Goal: Information Seeking & Learning: Learn about a topic

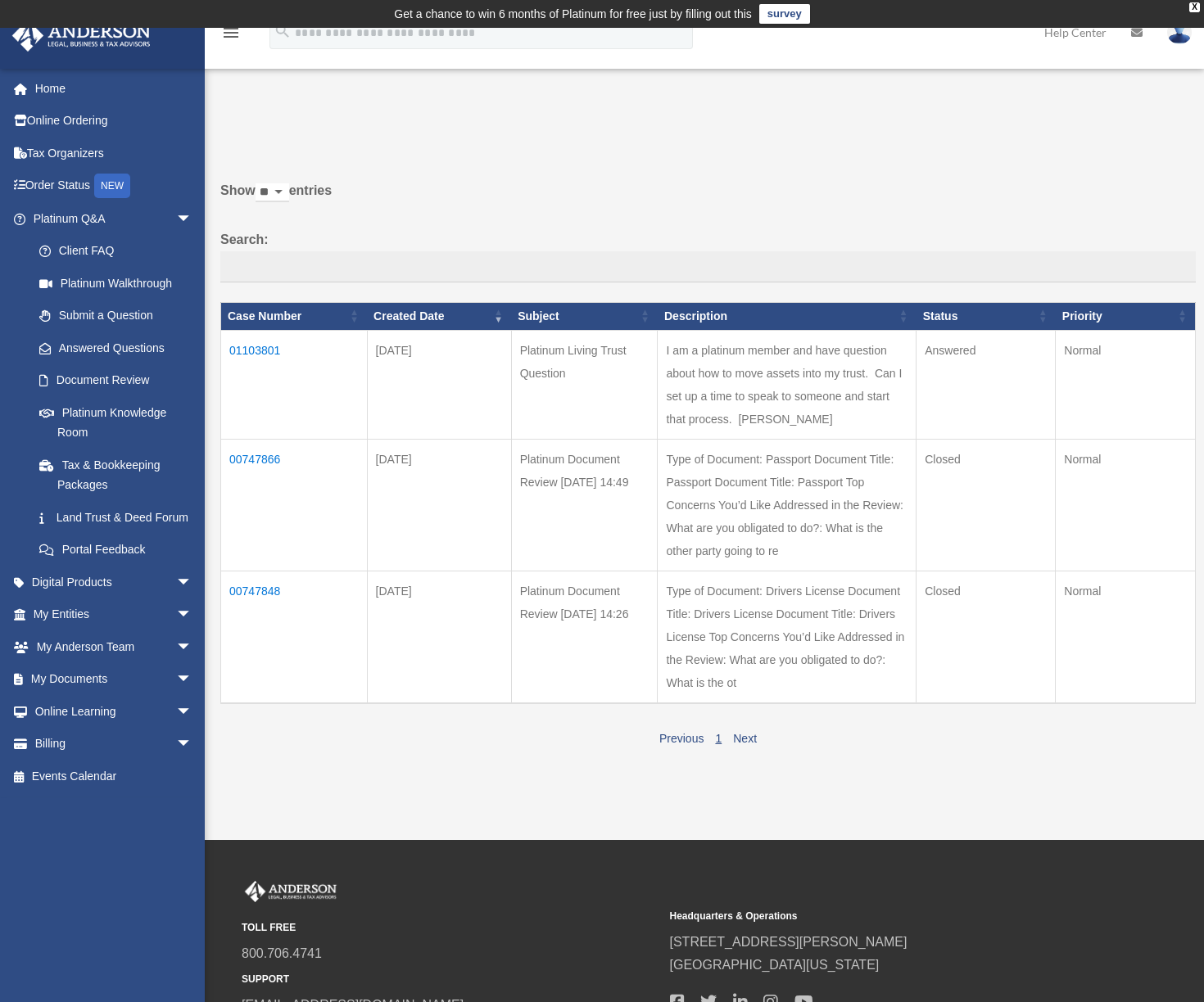
click at [262, 364] on td "01103801" at bounding box center [294, 385] width 146 height 109
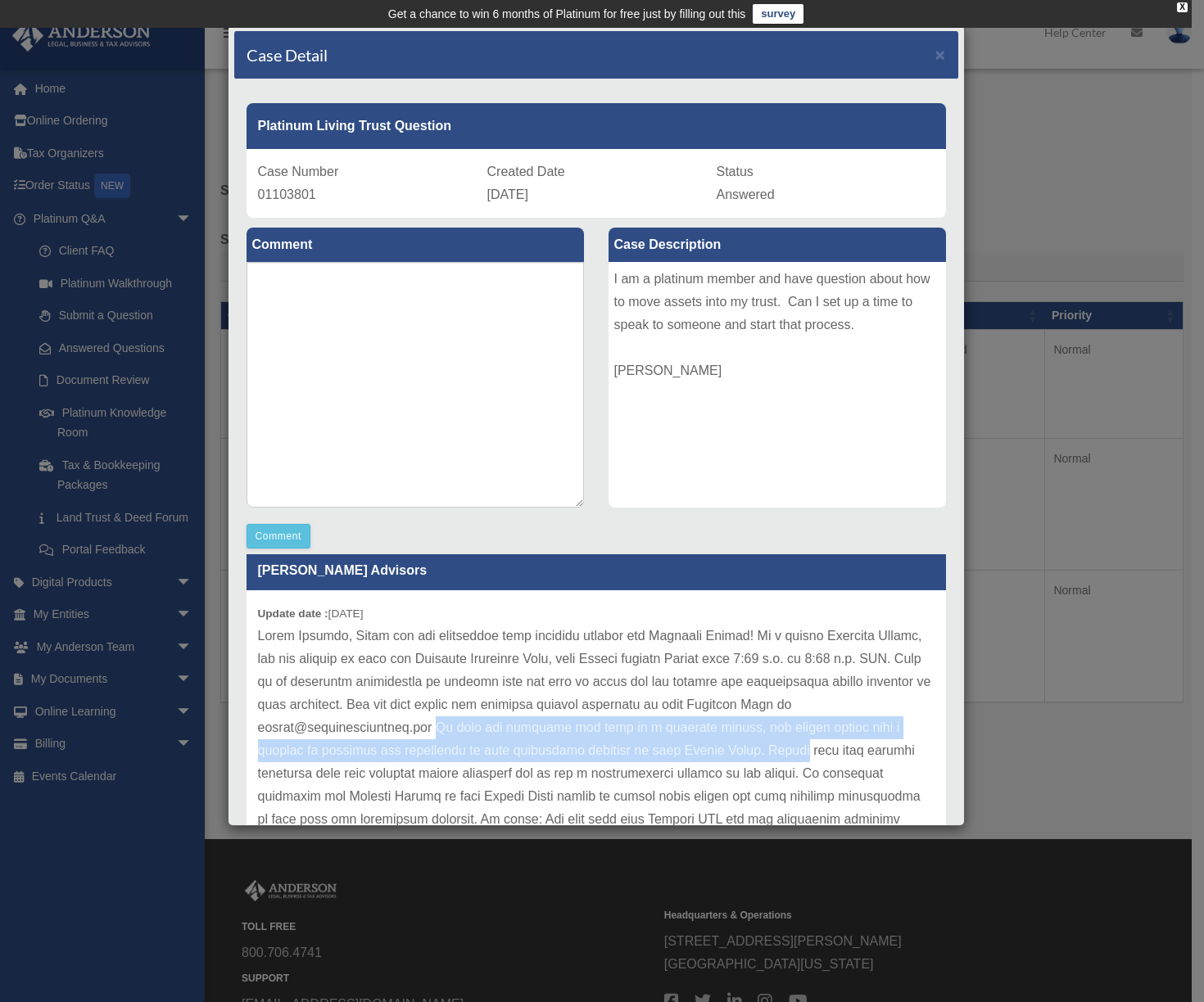
scroll to position [18, 0]
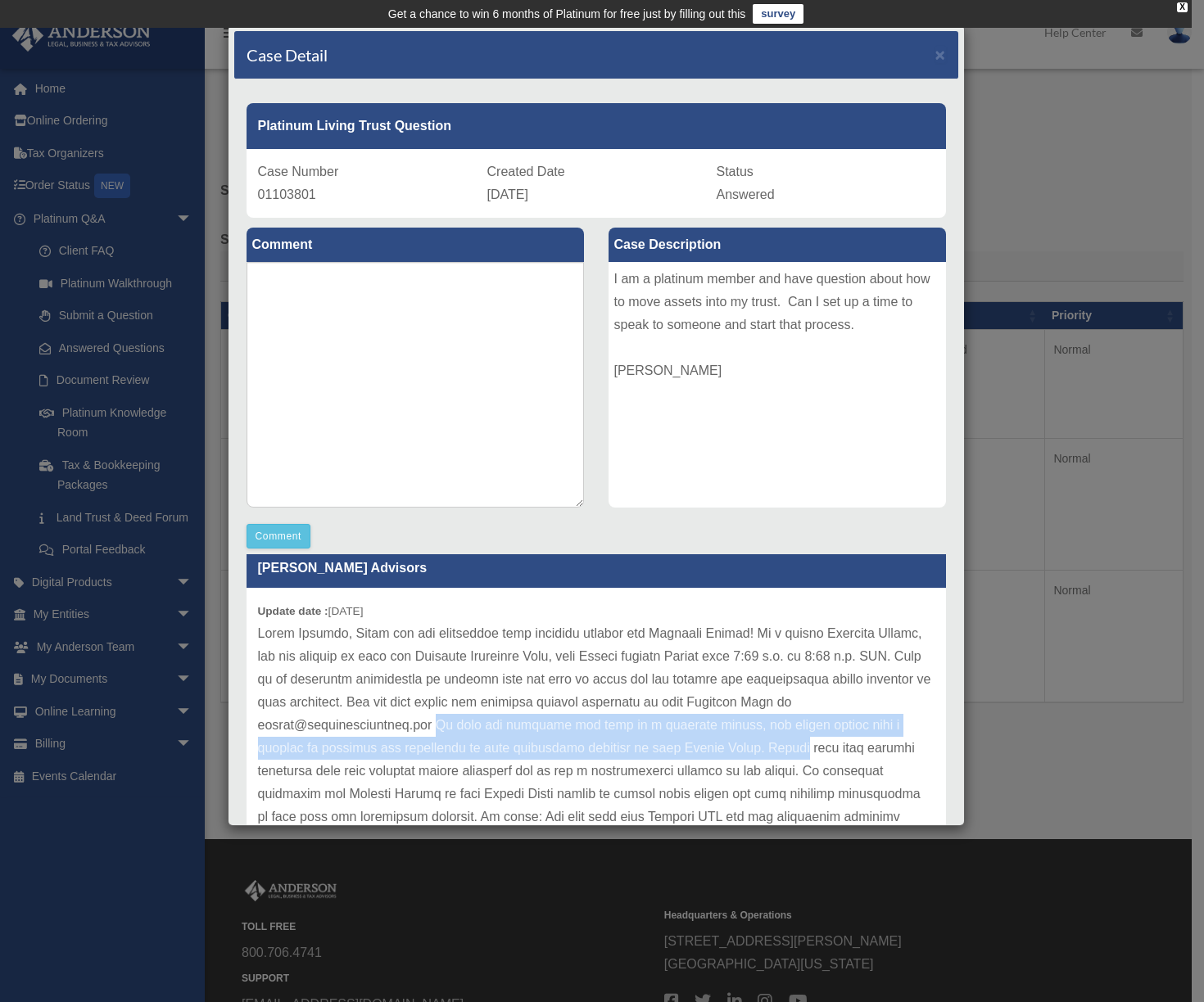
drag, startPoint x: 565, startPoint y: 708, endPoint x: 907, endPoint y: 750, distance: 344.6
click at [907, 750] on p at bounding box center [596, 850] width 676 height 458
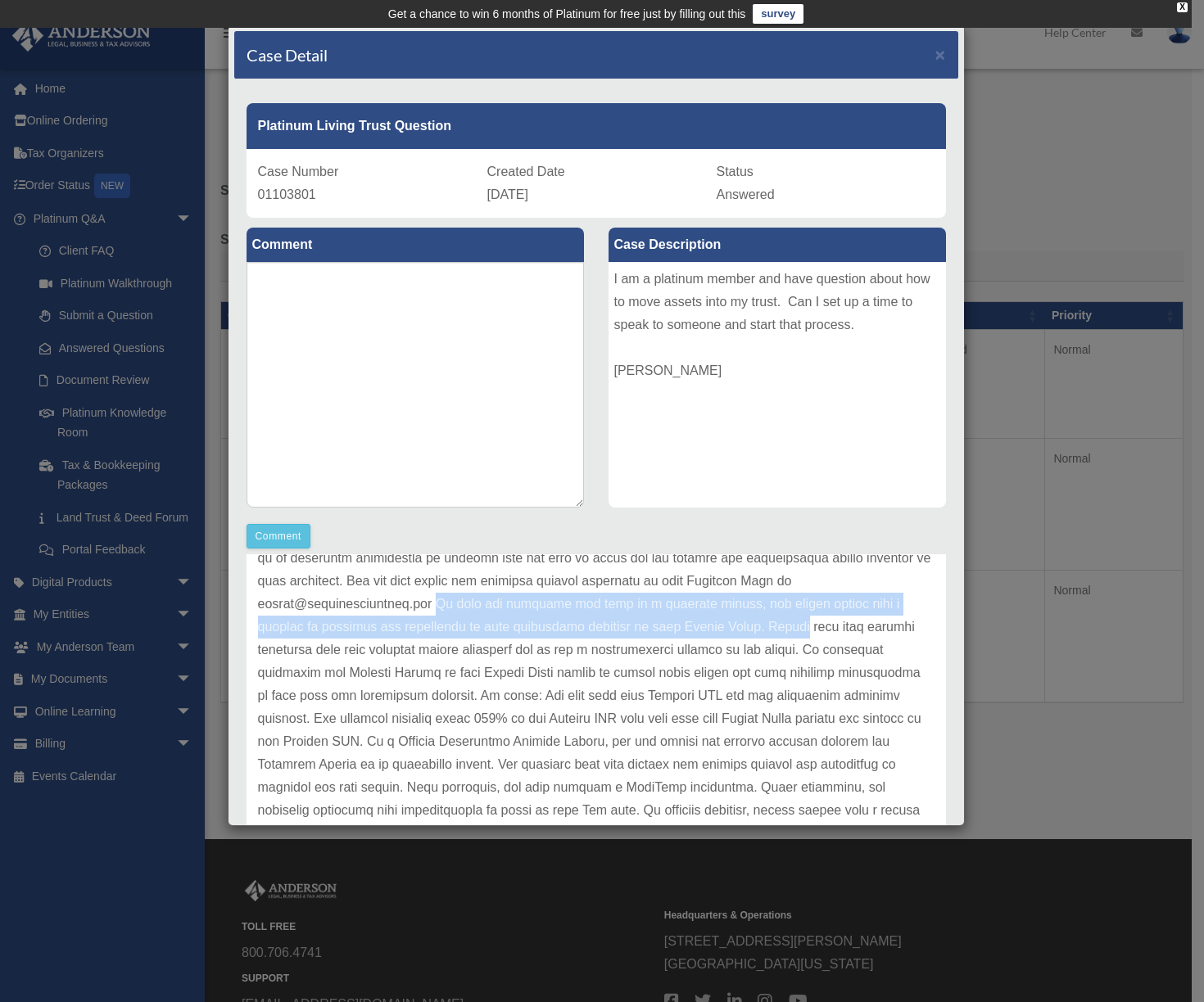
scroll to position [141, 0]
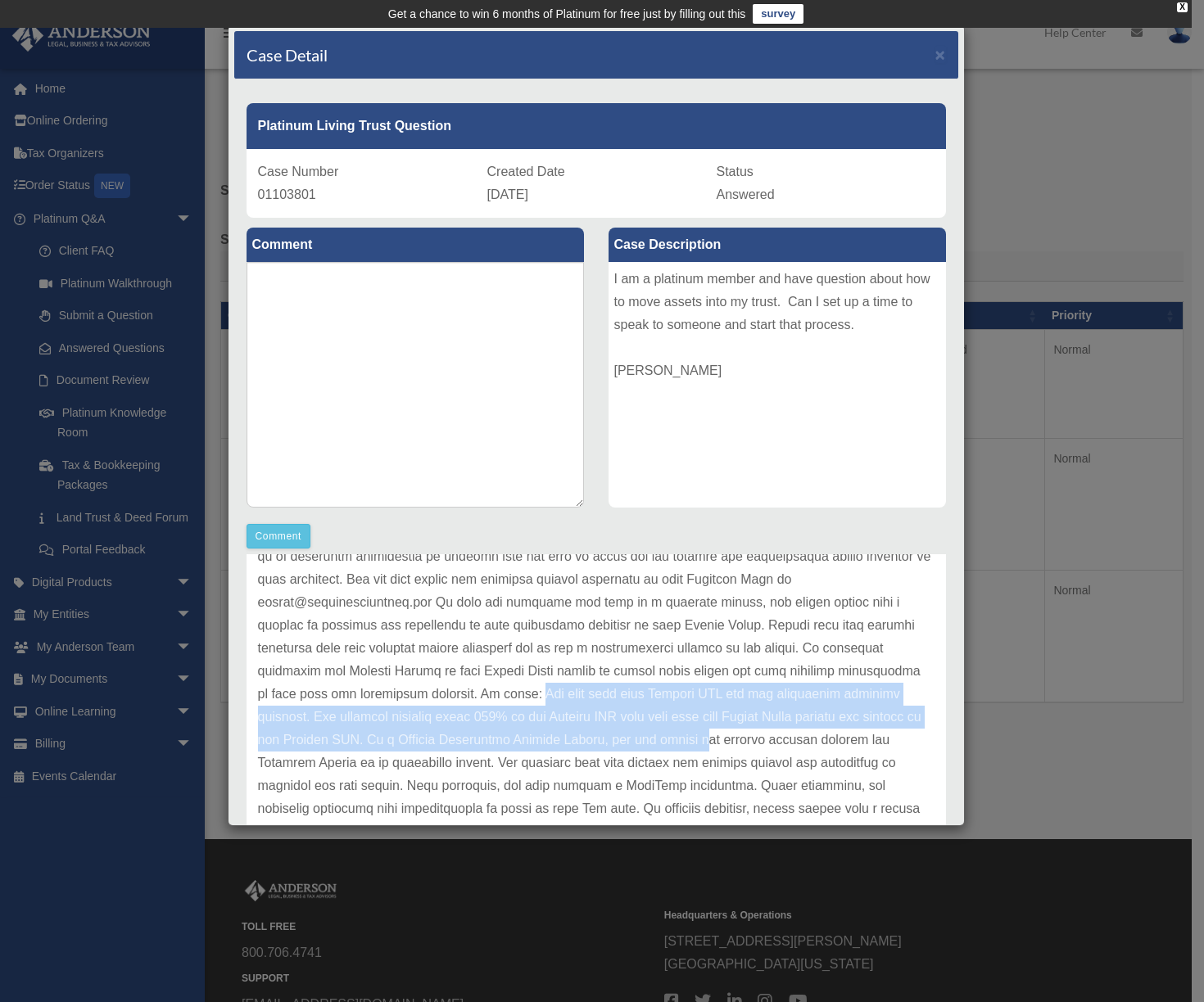
drag, startPoint x: 637, startPoint y: 695, endPoint x: 890, endPoint y: 733, distance: 255.8
click at [890, 733] on p at bounding box center [596, 728] width 676 height 458
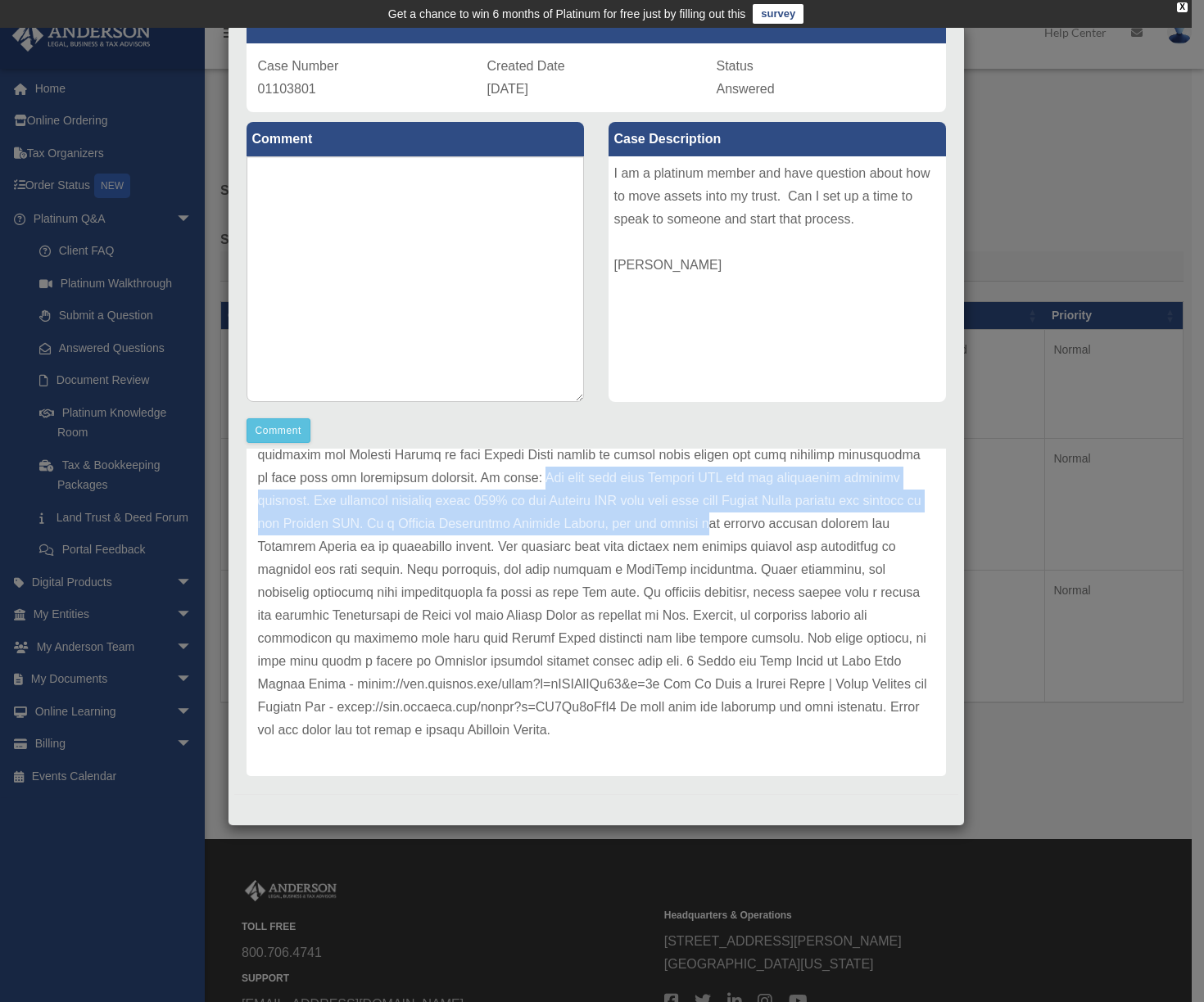
scroll to position [106, 0]
click at [738, 518] on p at bounding box center [596, 512] width 676 height 458
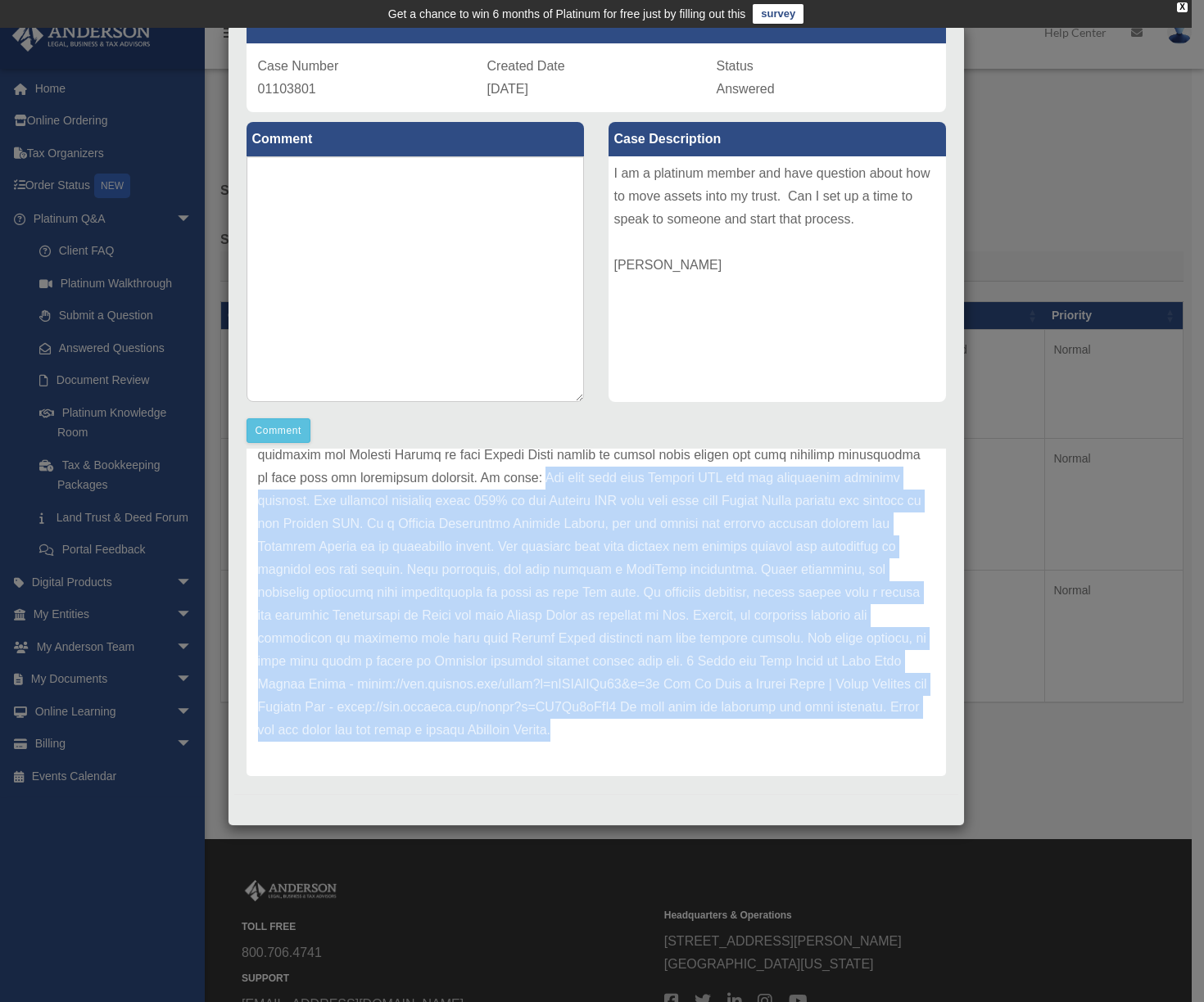
drag, startPoint x: 637, startPoint y: 478, endPoint x: 901, endPoint y: 719, distance: 357.5
click at [901, 719] on p at bounding box center [596, 512] width 676 height 458
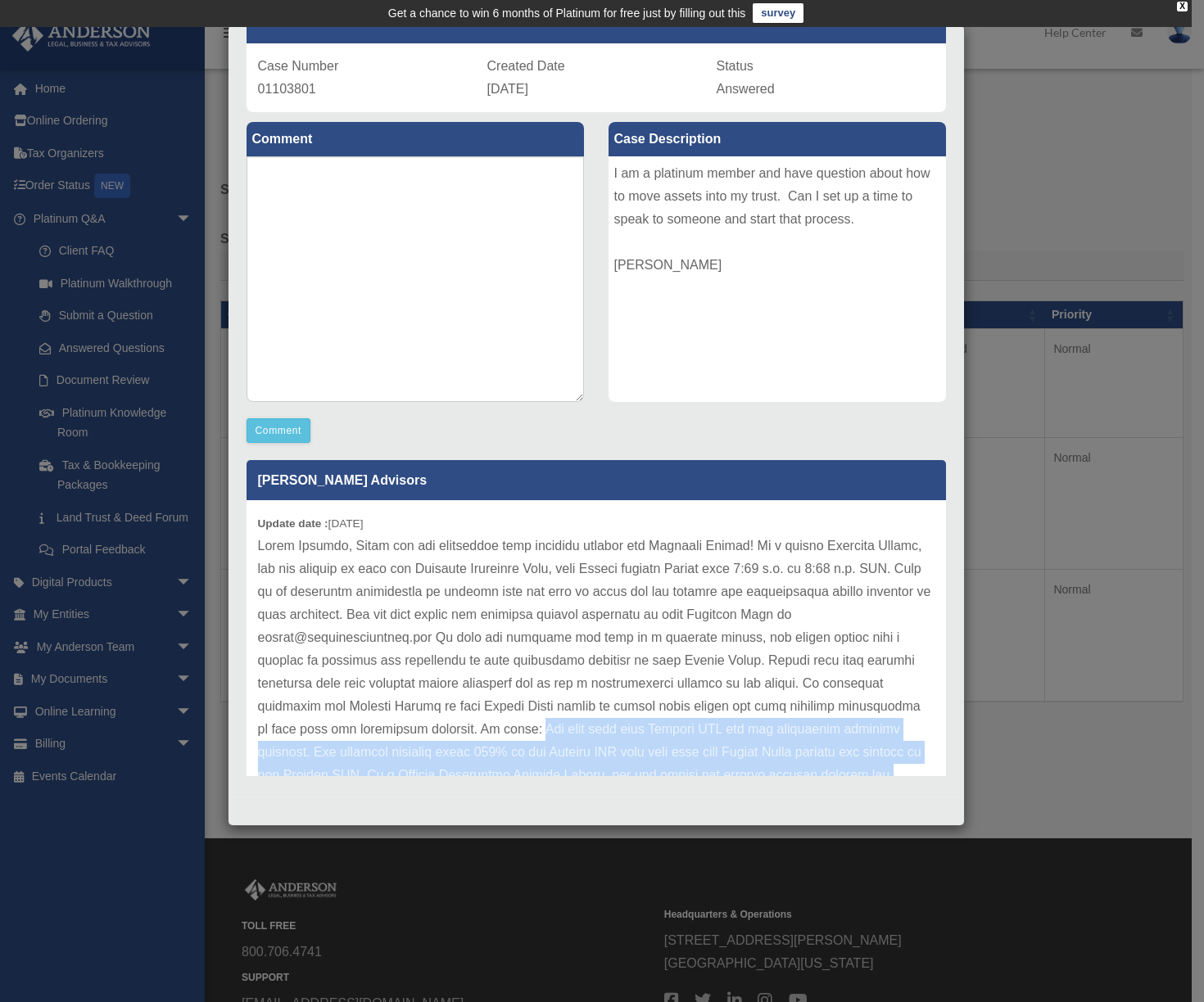
scroll to position [0, 0]
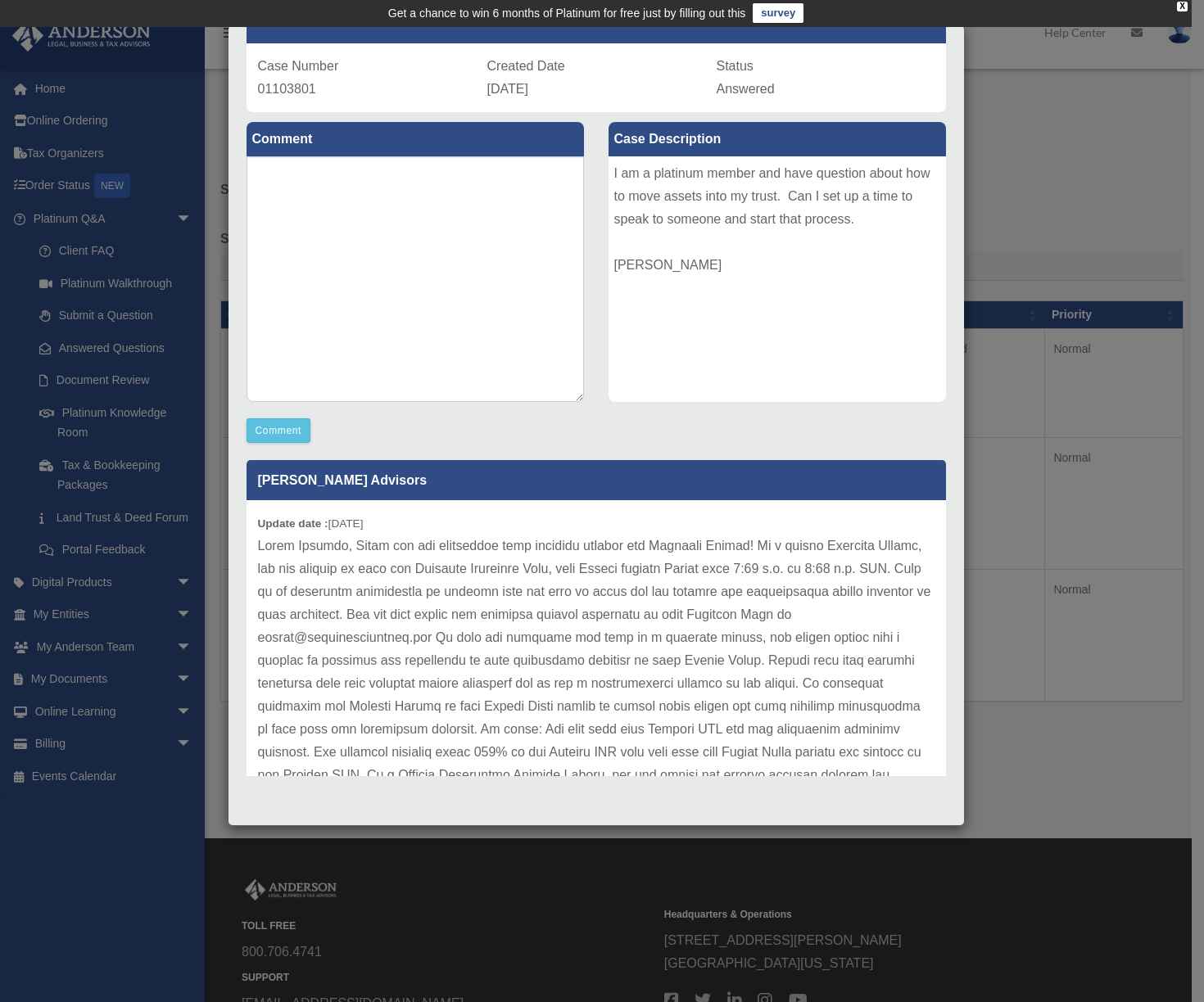
click at [270, 549] on p at bounding box center [596, 763] width 676 height 458
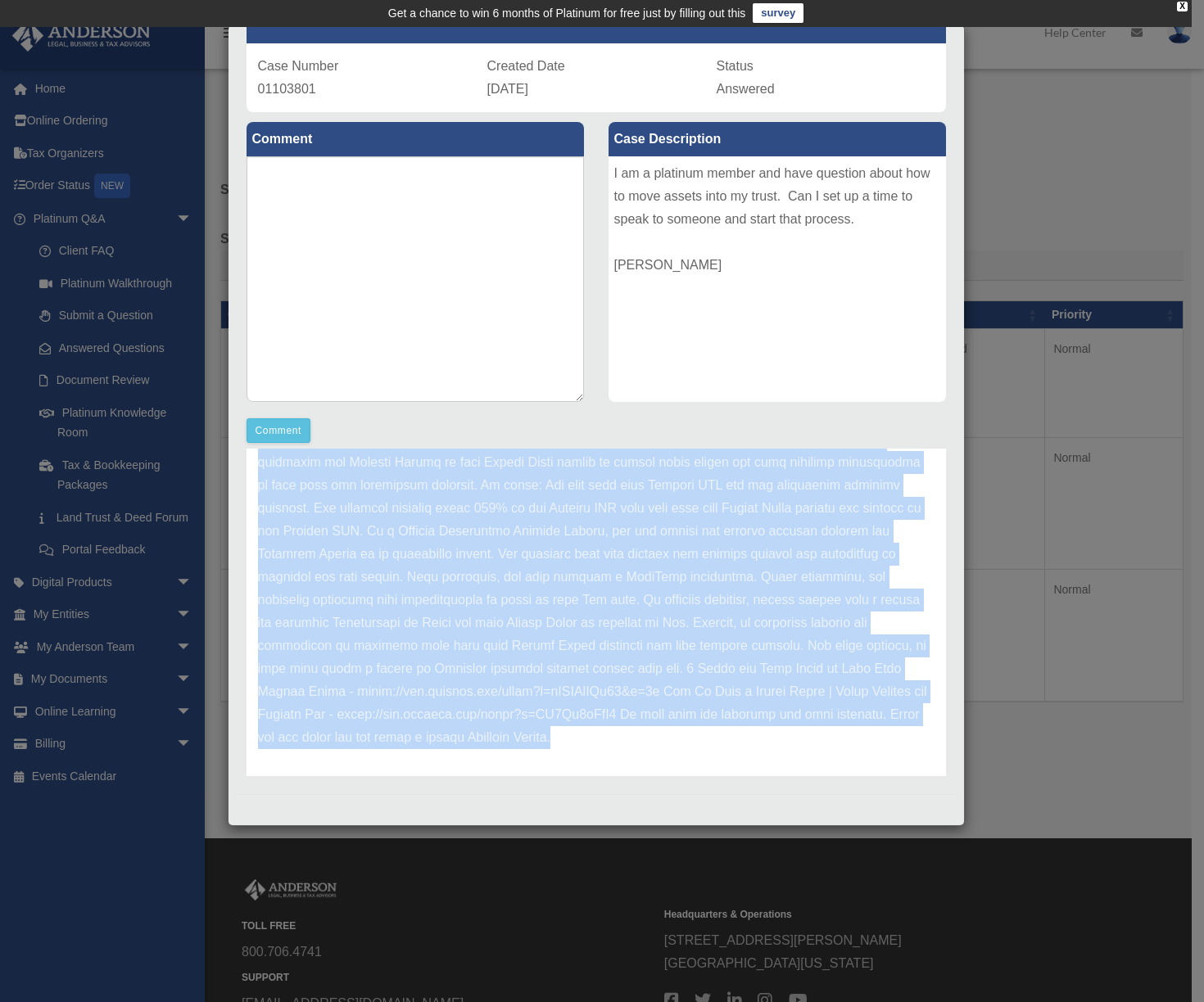
scroll to position [251, 0]
drag, startPoint x: 260, startPoint y: 548, endPoint x: 877, endPoint y: 730, distance: 643.3
click at [877, 730] on p at bounding box center [596, 512] width 676 height 458
copy p "Hello [PERSON_NAME], Thank you for submitting your question through the Platinu…"
